Goal: Transaction & Acquisition: Purchase product/service

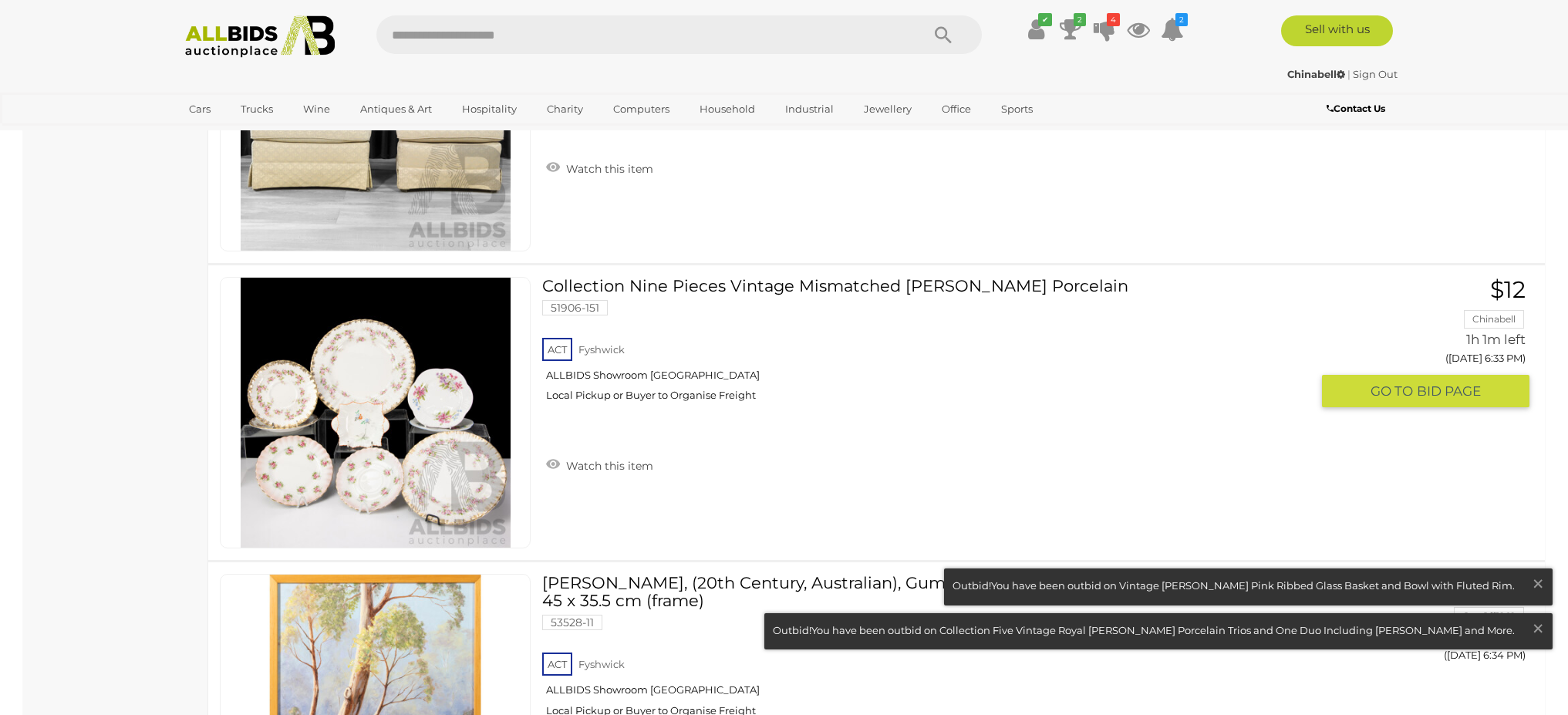
scroll to position [2253, 0]
click at [1017, 360] on div "ACT [GEOGRAPHIC_DATA] ALLBIDS Showroom [GEOGRAPHIC_DATA] Local Pickup or Buyer …" at bounding box center [926, 374] width 768 height 80
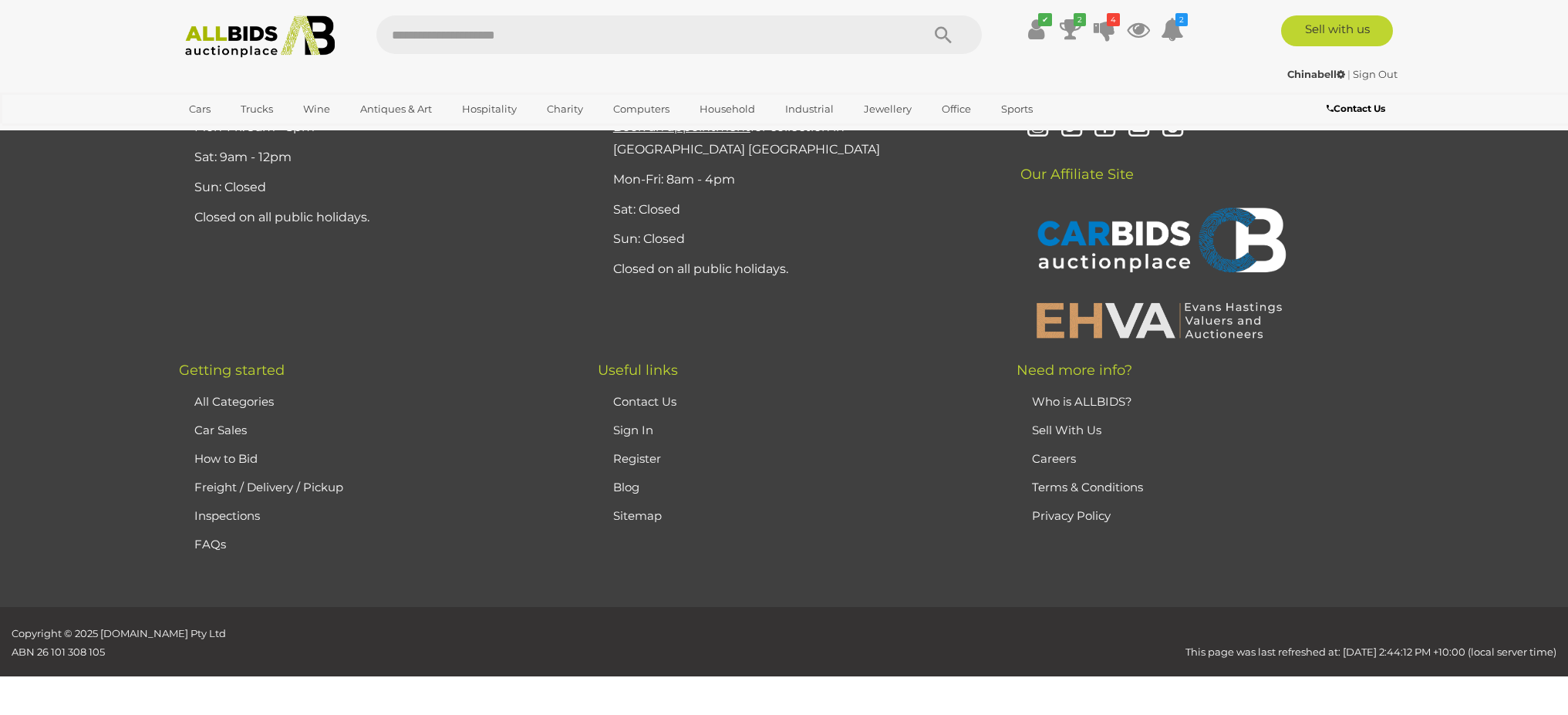
scroll to position [1532, 0]
click at [1101, 26] on icon at bounding box center [1105, 28] width 22 height 28
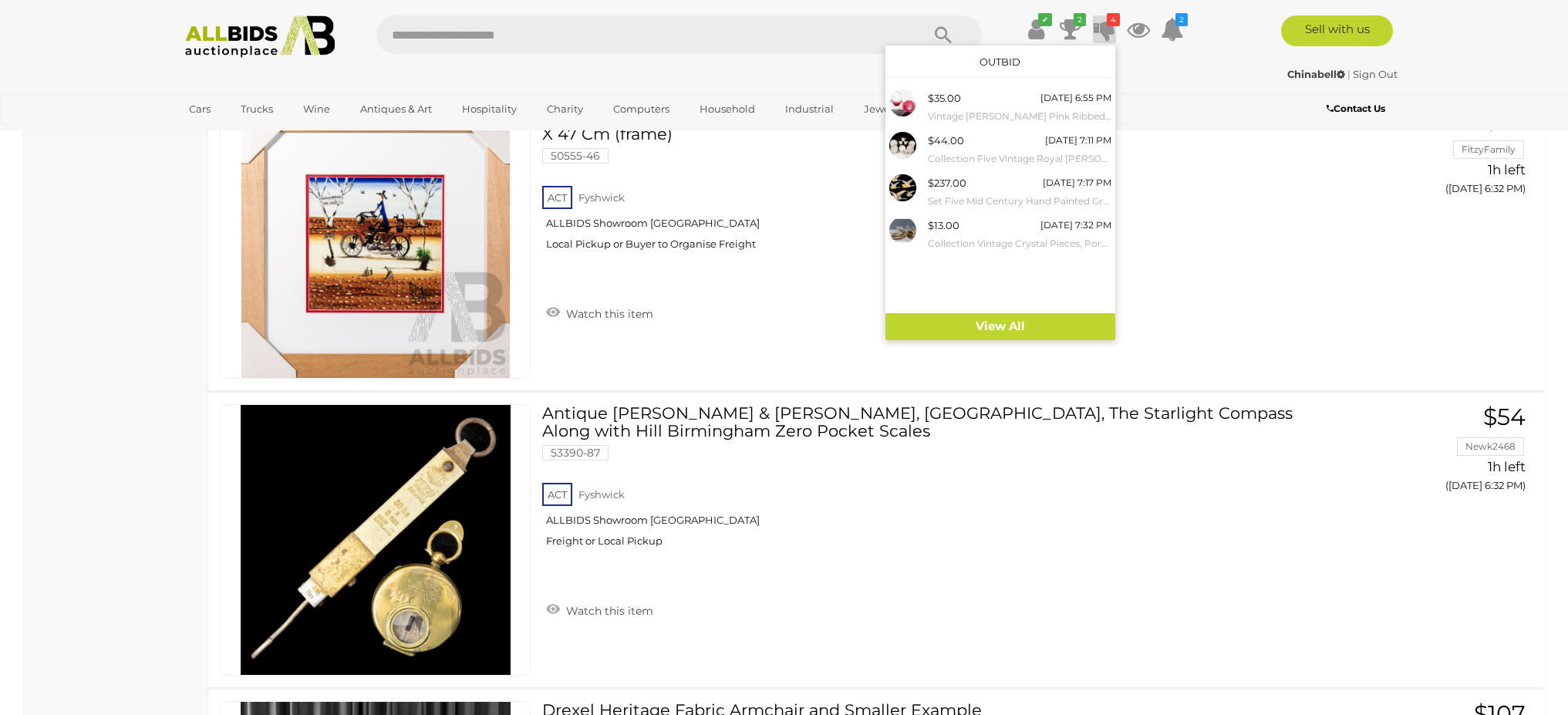
scroll to position [2437, 0]
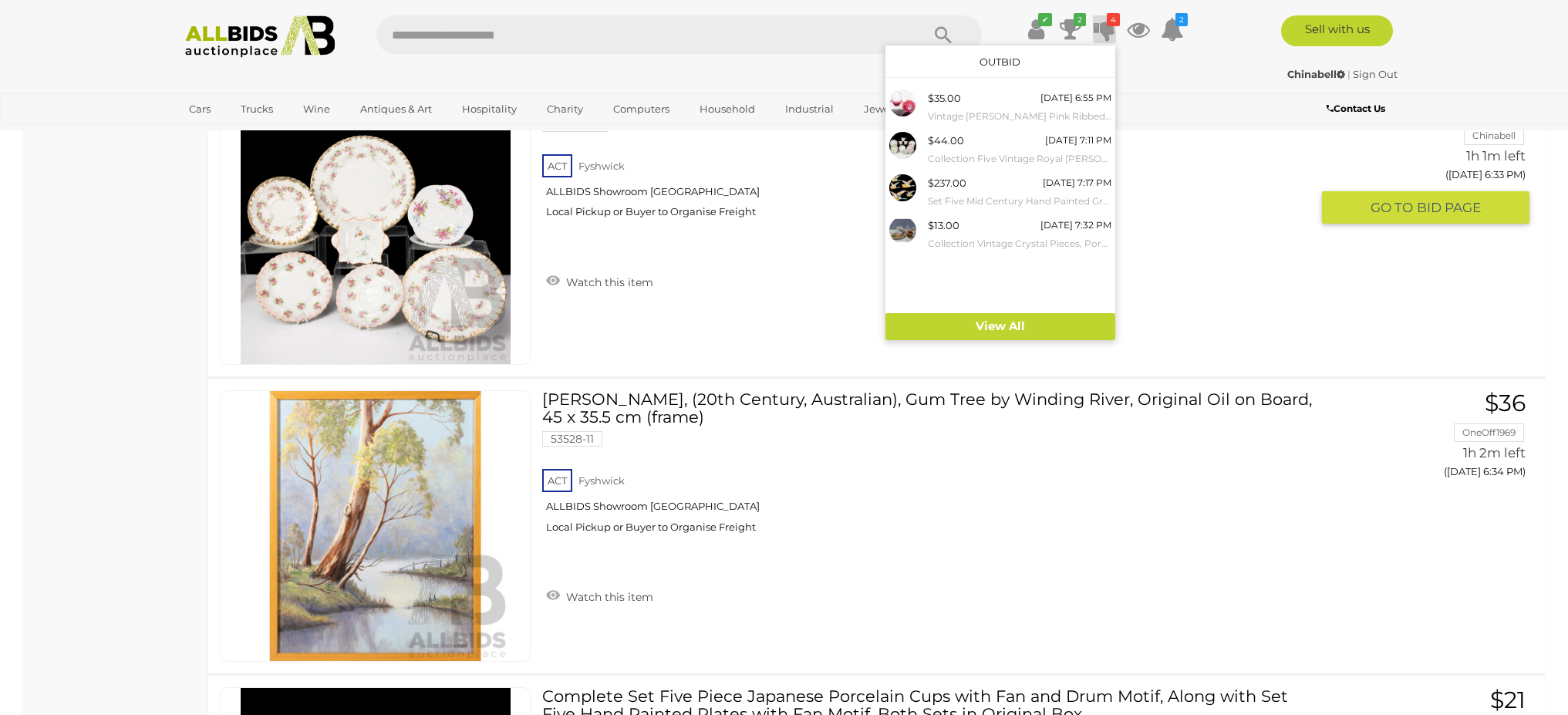
drag, startPoint x: 785, startPoint y: 266, endPoint x: 798, endPoint y: 252, distance: 19.1
click at [785, 231] on div "ACT [GEOGRAPHIC_DATA] ALLBIDS Showroom [GEOGRAPHIC_DATA] Local Pickup or Buyer …" at bounding box center [926, 190] width 768 height 80
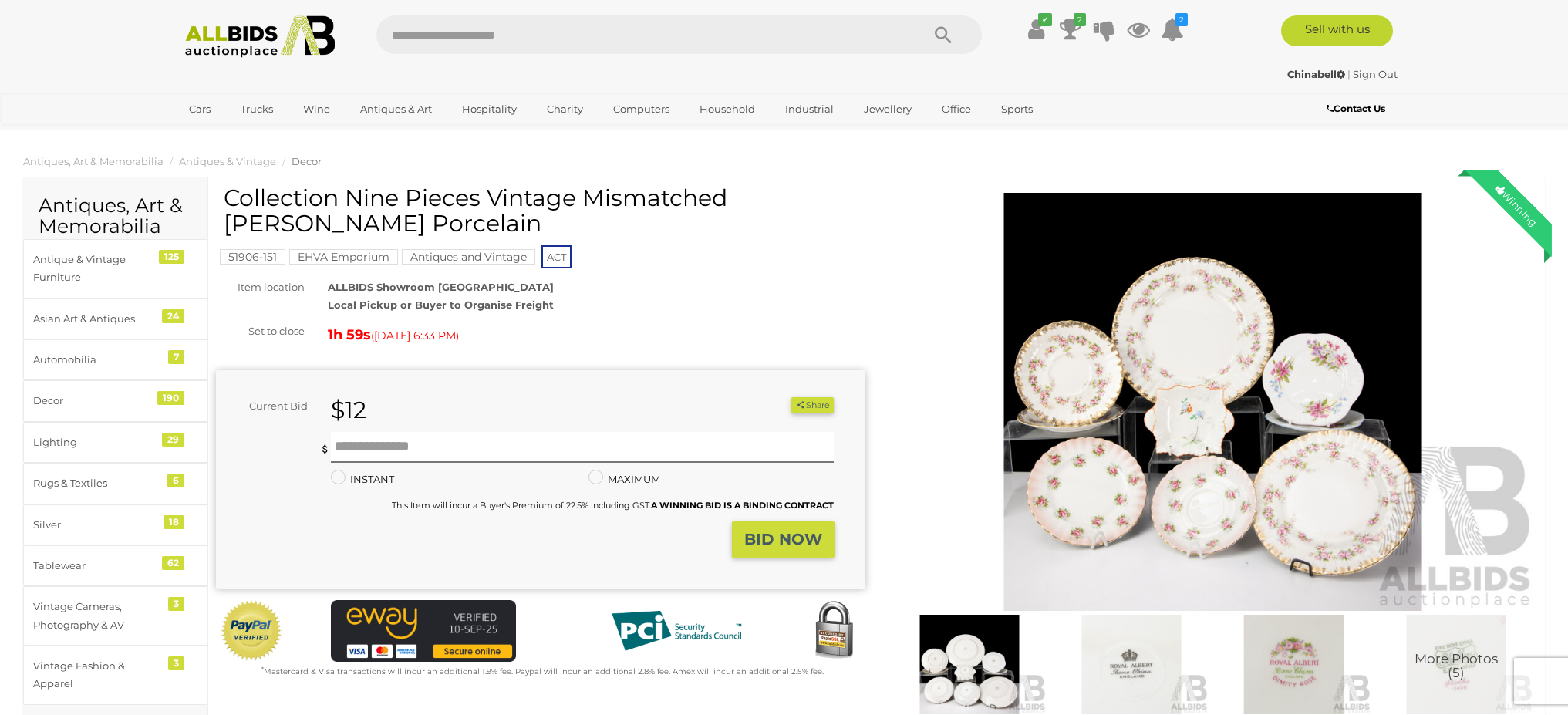
click at [1071, 26] on icon at bounding box center [1070, 28] width 22 height 28
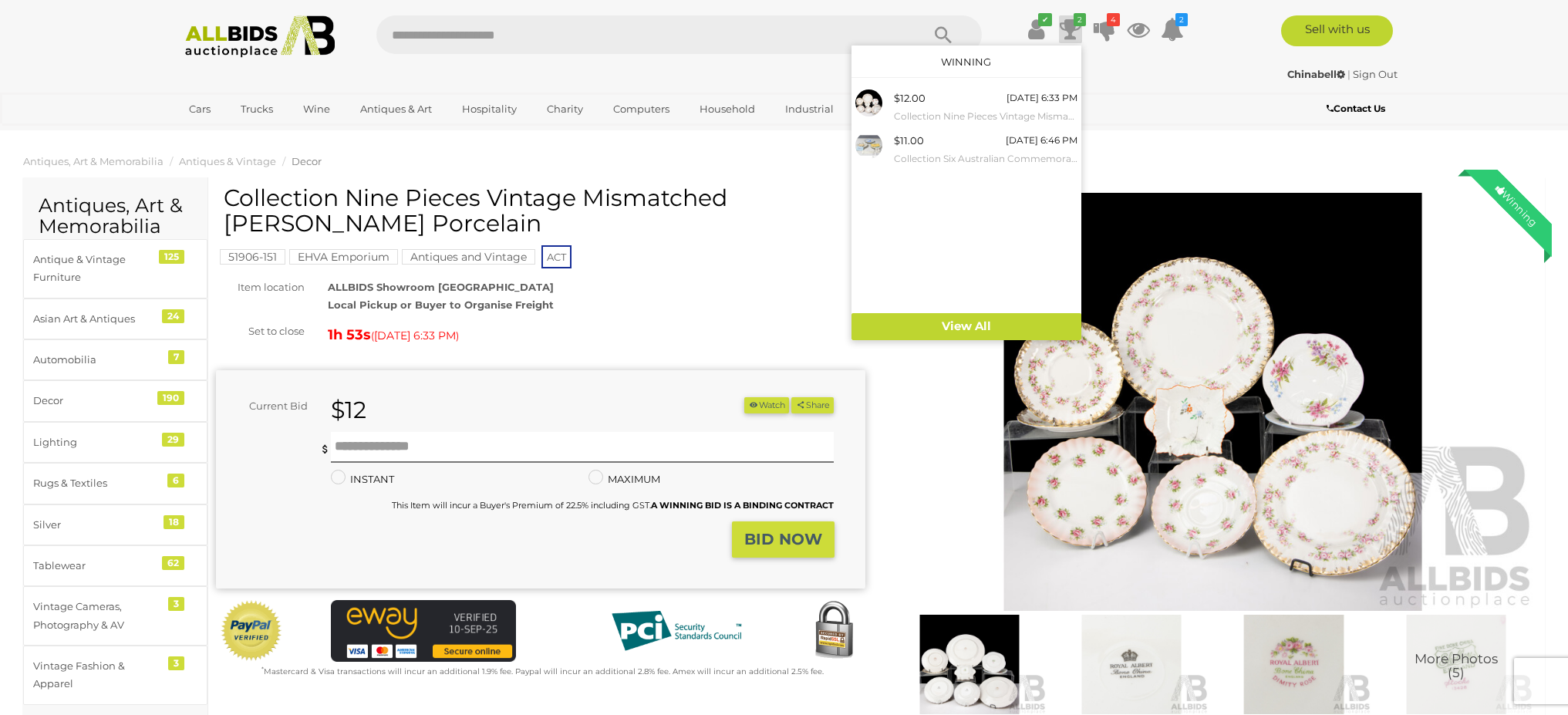
click at [1183, 88] on div "Chinabell | Sign Out Chinabell | Sign Out" at bounding box center [784, 77] width 1234 height 31
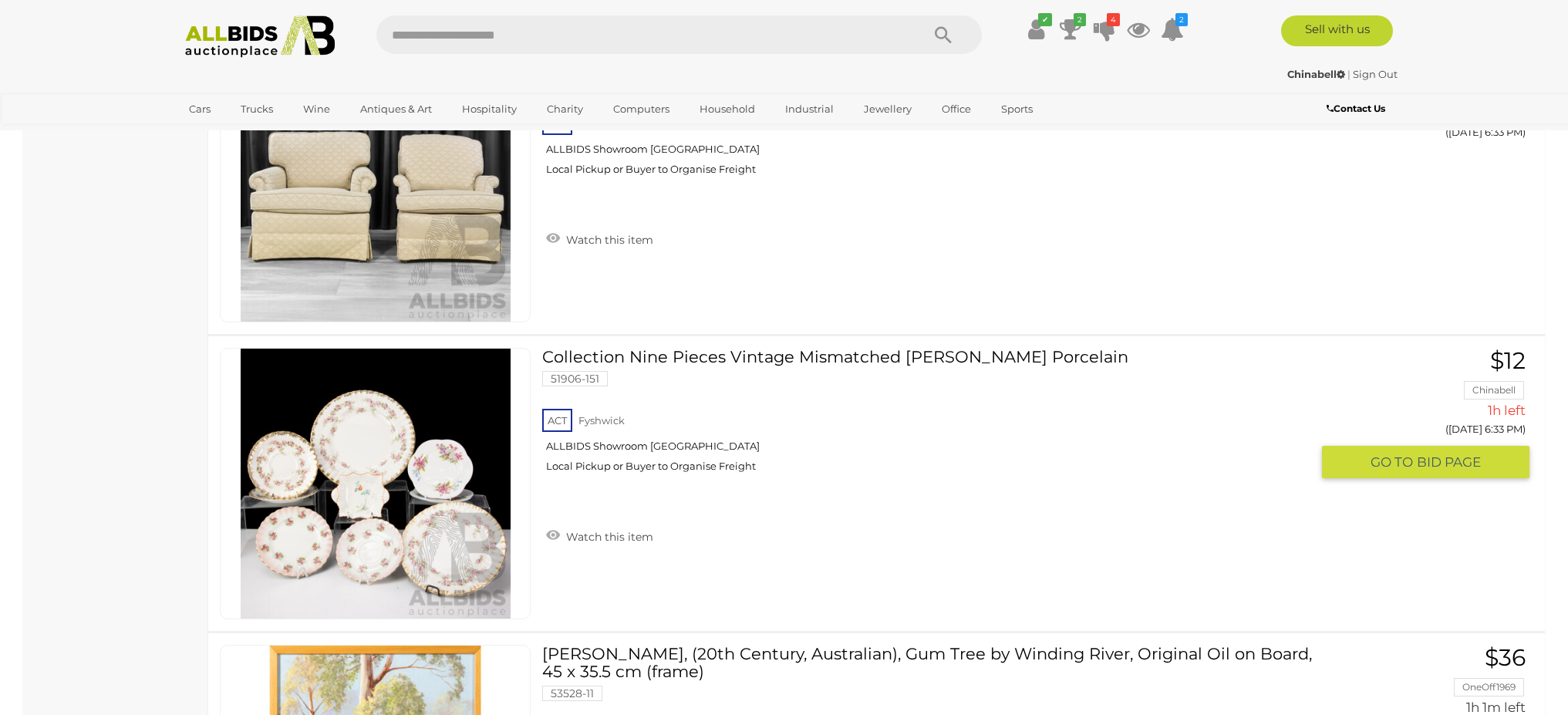
scroll to position [2187, 0]
